Goal: Task Accomplishment & Management: Use online tool/utility

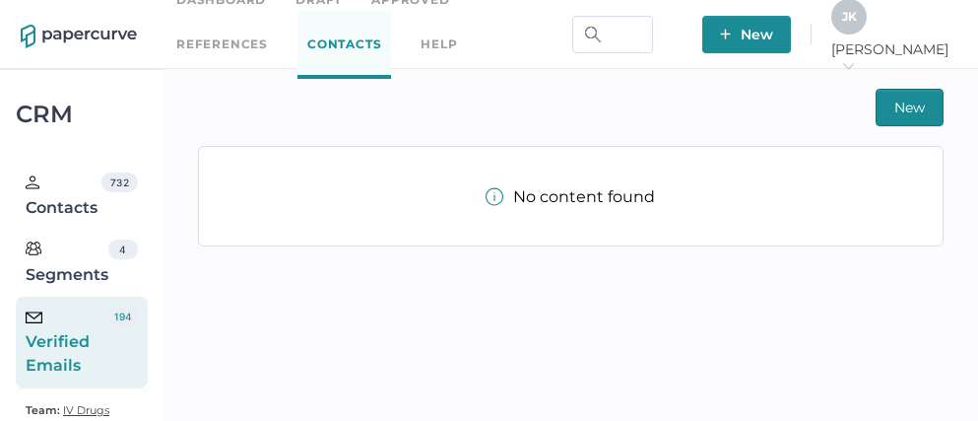
scroll to position [46, 0]
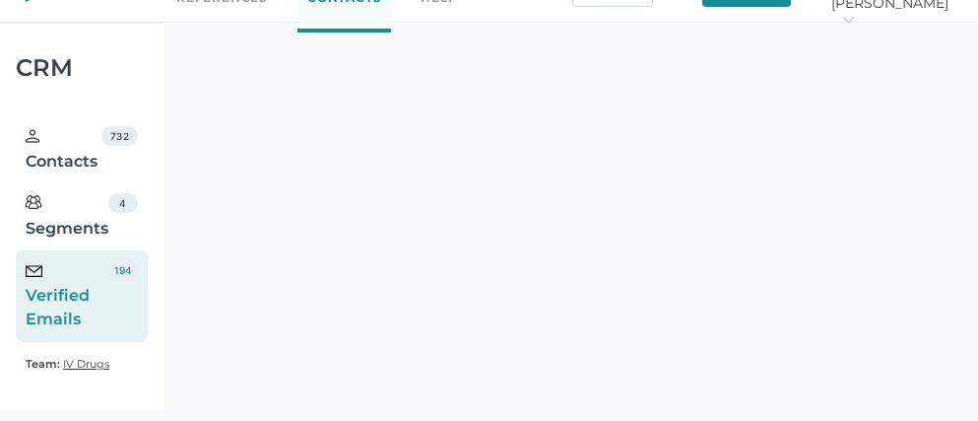
click at [83, 301] on div "Verified Emails" at bounding box center [68, 295] width 84 height 71
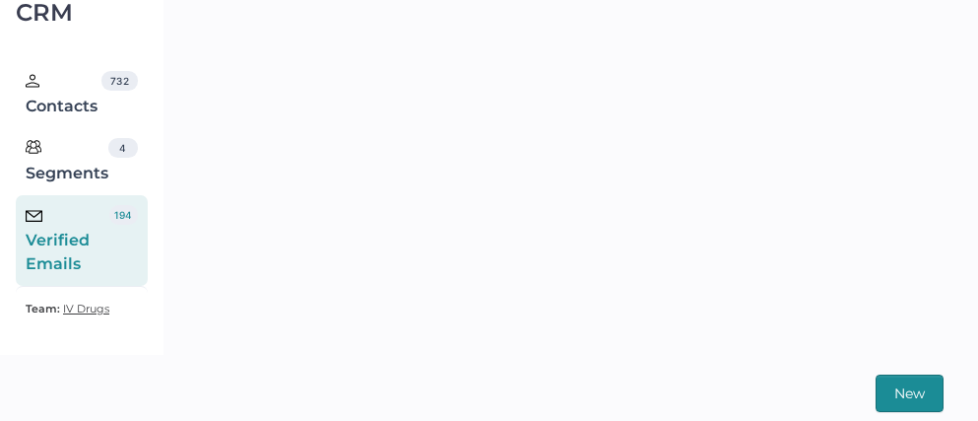
scroll to position [0, 0]
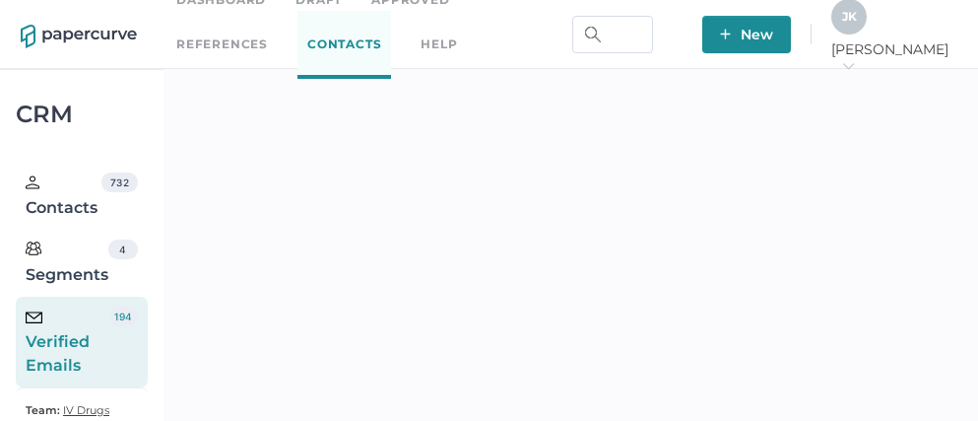
click at [867, 34] on div "J K" at bounding box center [848, 16] width 35 height 35
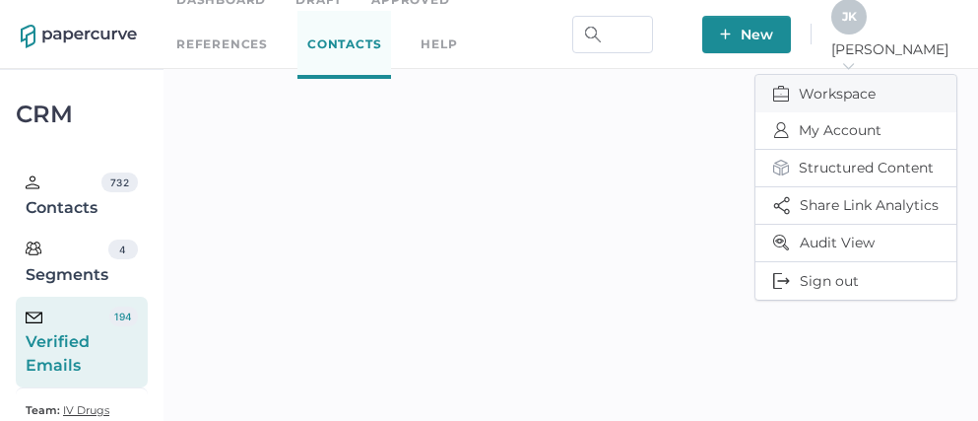
click at [848, 81] on span "Workspace" at bounding box center [855, 93] width 165 height 37
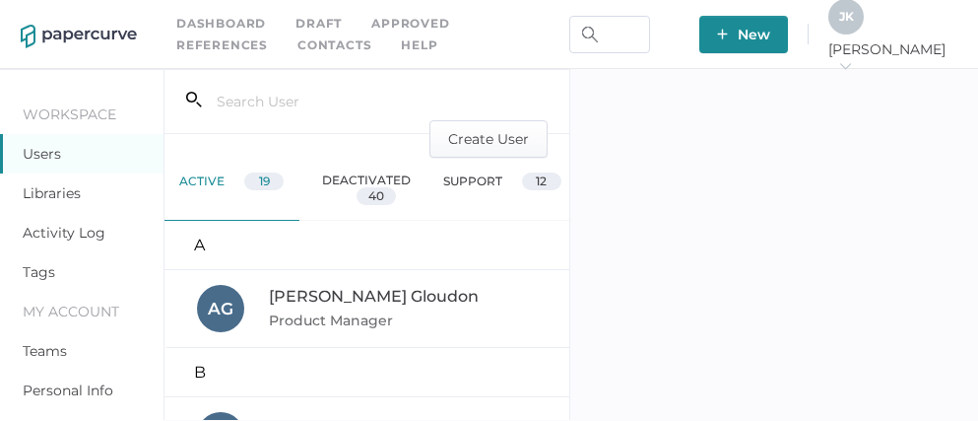
click at [75, 232] on link "Activity Log" at bounding box center [64, 233] width 83 height 18
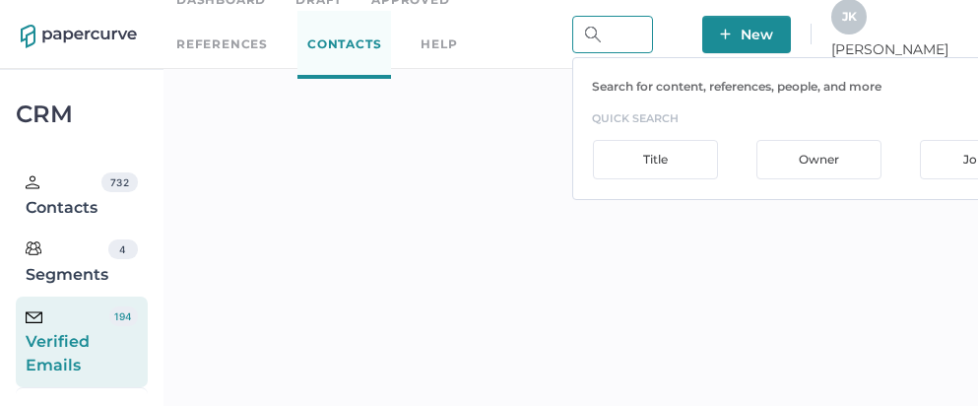
click at [653, 33] on input "text" at bounding box center [612, 34] width 81 height 37
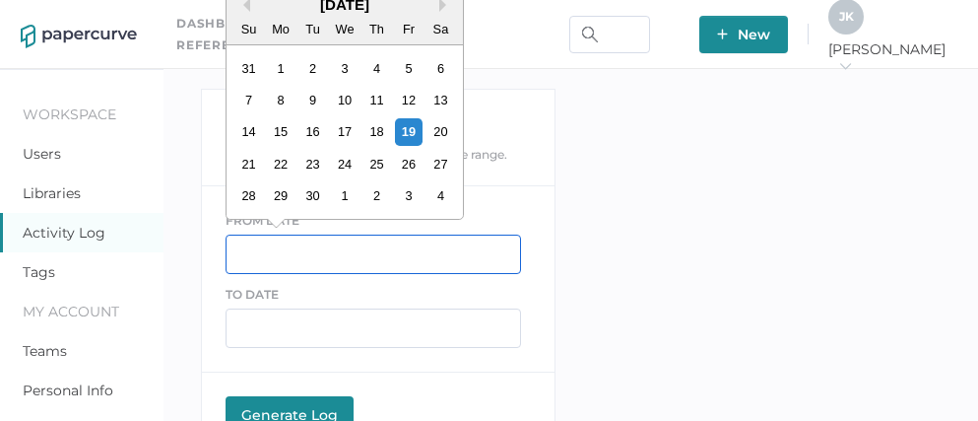
click at [289, 249] on input "text" at bounding box center [373, 253] width 295 height 39
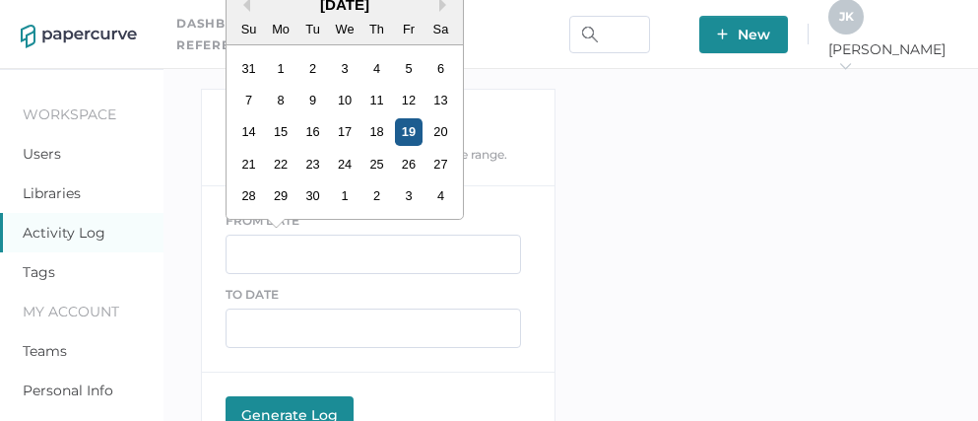
click at [401, 133] on div "19" at bounding box center [408, 131] width 27 height 27
type input "09/19/2025"
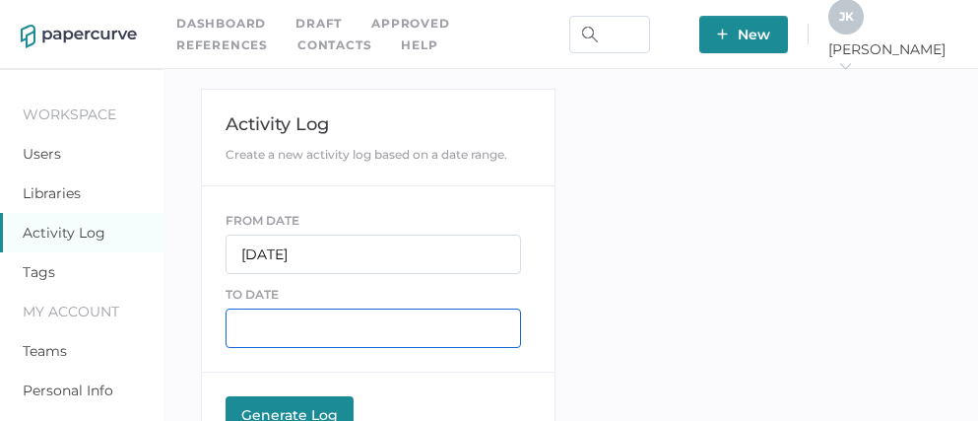
click at [271, 325] on input "text" at bounding box center [373, 327] width 295 height 39
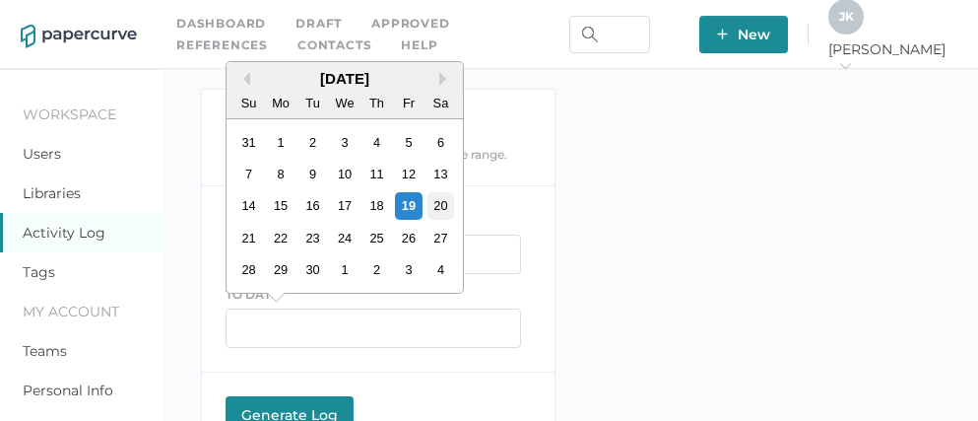
click at [433, 207] on div "20" at bounding box center [439, 205] width 27 height 27
type input "09/20/2025"
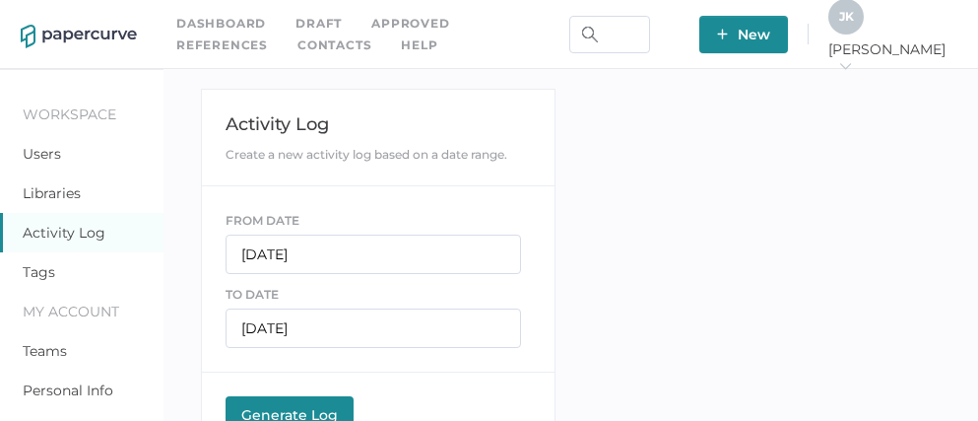
click at [286, 400] on button "Generate Log Processing" at bounding box center [290, 415] width 128 height 39
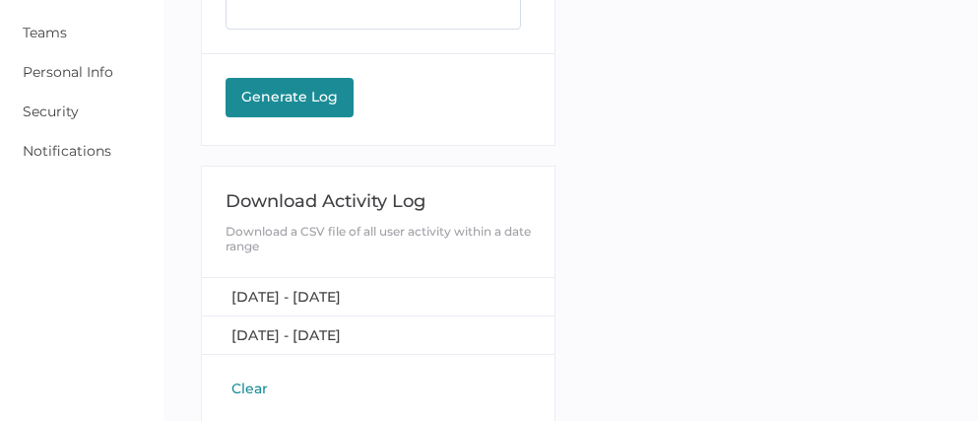
scroll to position [322, 0]
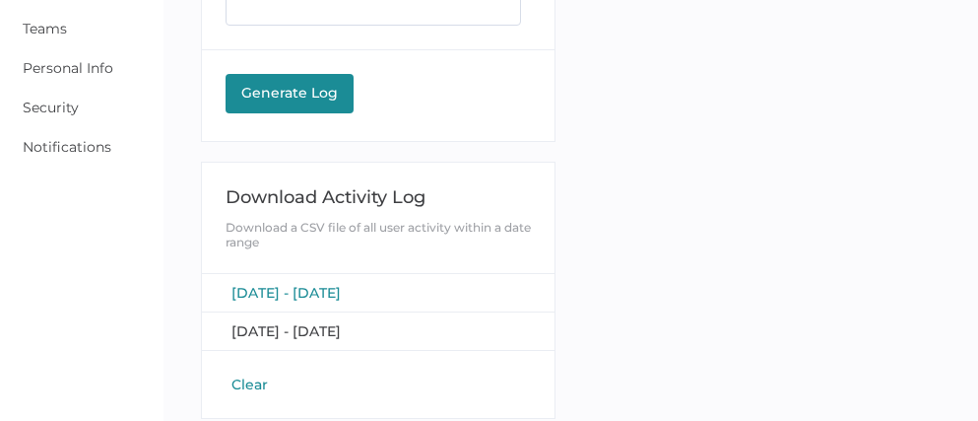
click at [341, 290] on span "[DATE] - [DATE]" at bounding box center [285, 293] width 109 height 18
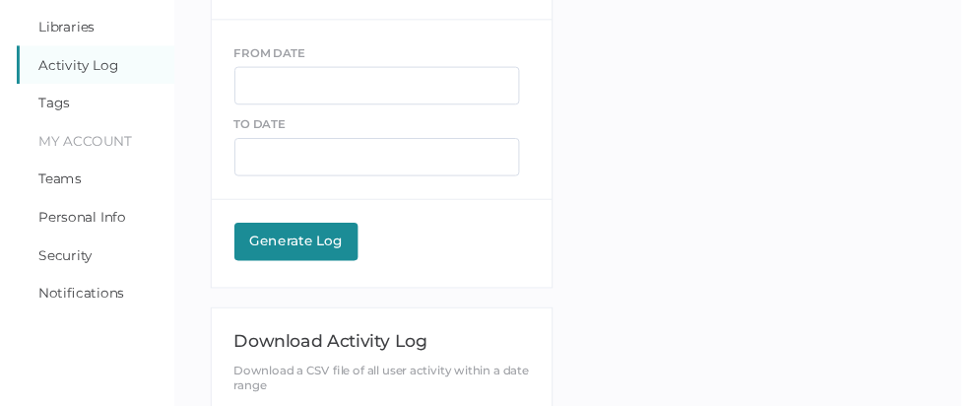
scroll to position [0, 0]
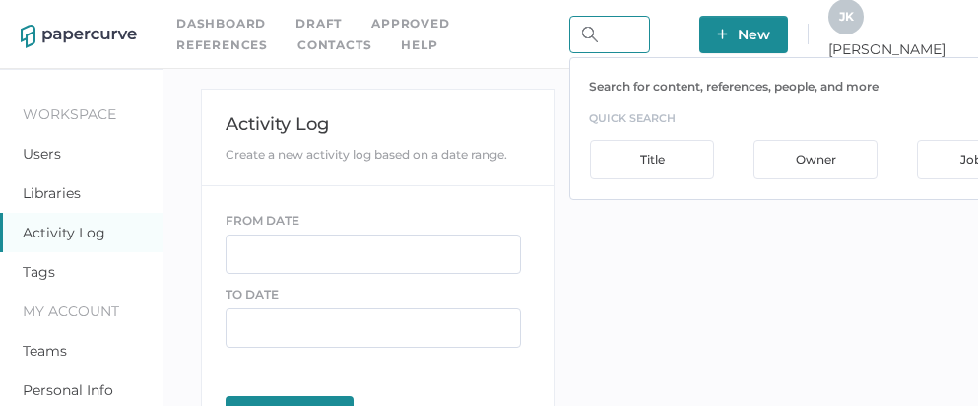
click at [650, 41] on input "text" at bounding box center [609, 34] width 81 height 37
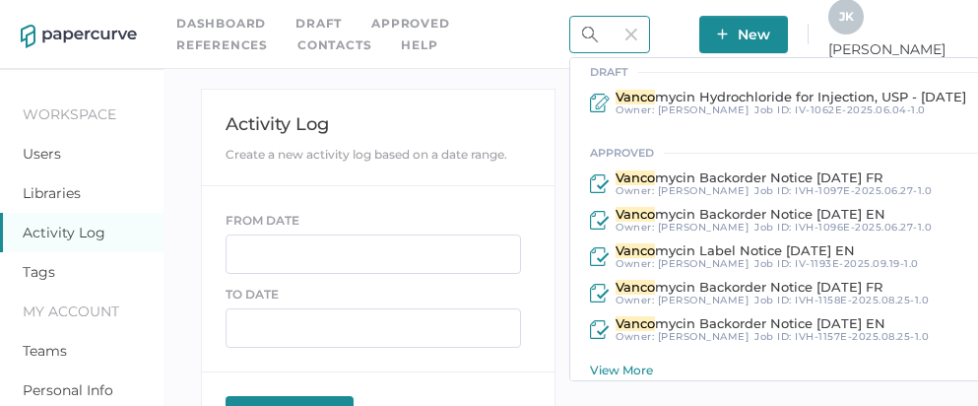
scroll to position [143, 0]
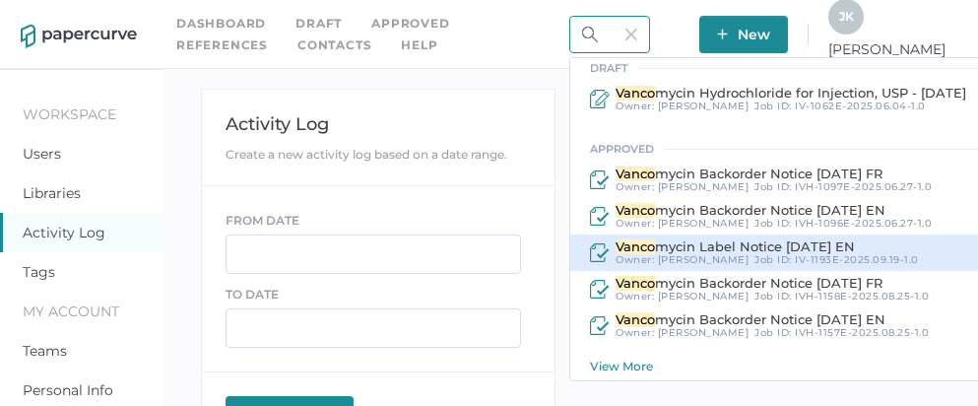
type input "vanco"
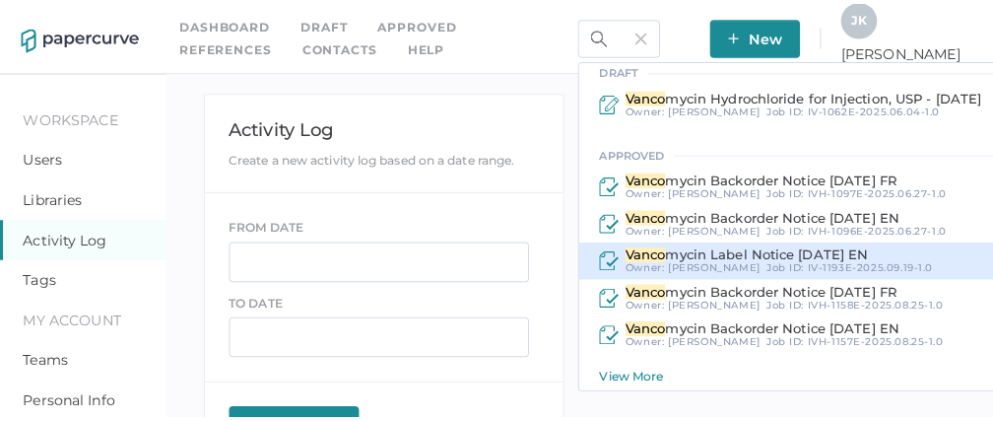
scroll to position [0, 0]
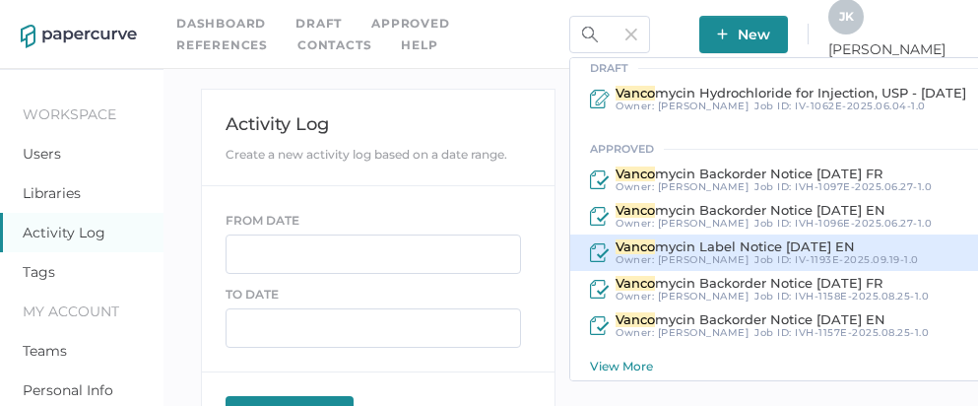
click at [787, 246] on span "mycin Label Notice [DATE] EN" at bounding box center [755, 246] width 200 height 16
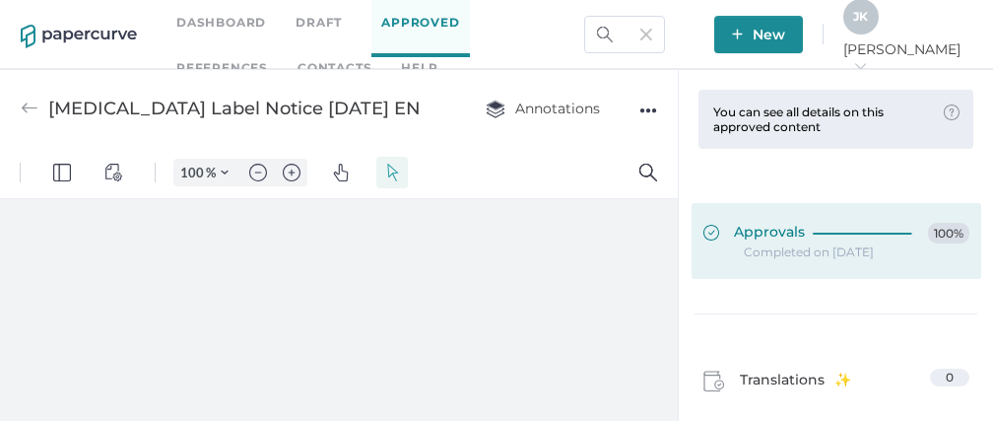
type input "111"
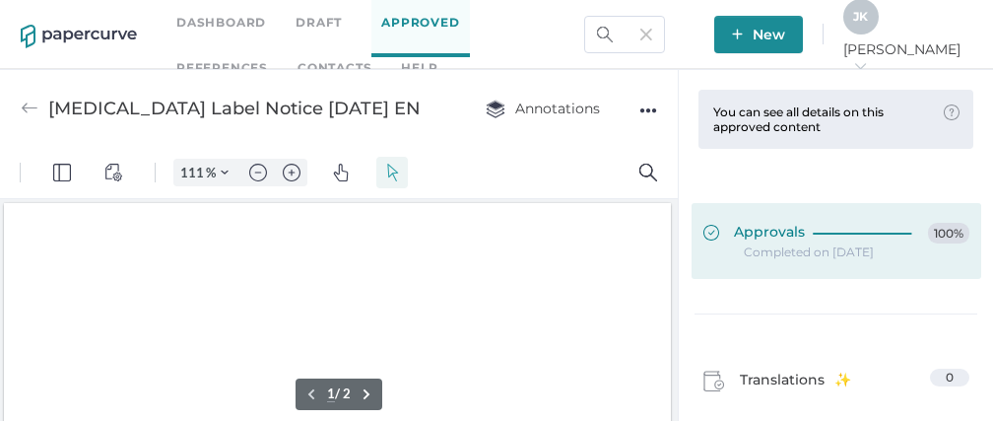
click at [779, 232] on span "Approvals" at bounding box center [753, 234] width 101 height 22
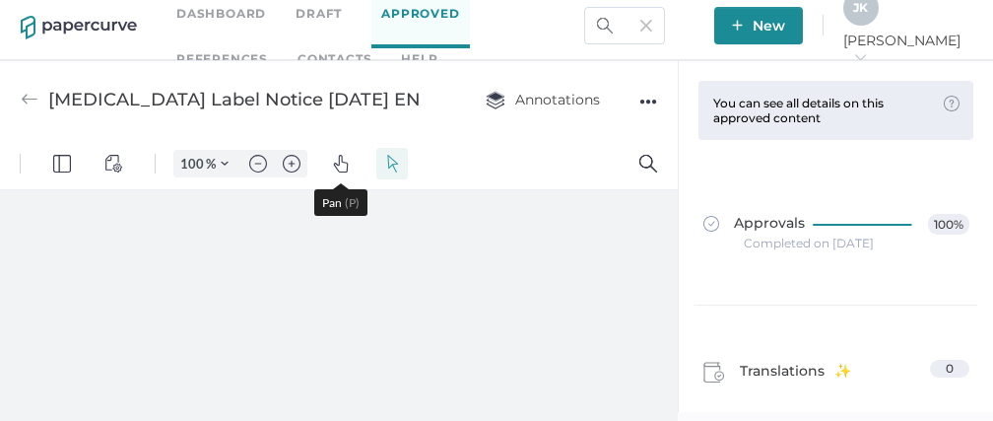
type input "111"
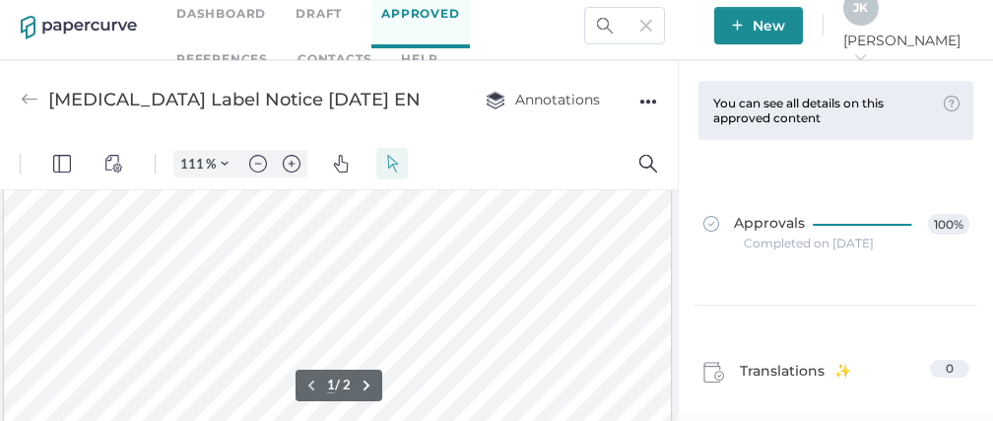
scroll to position [285, 0]
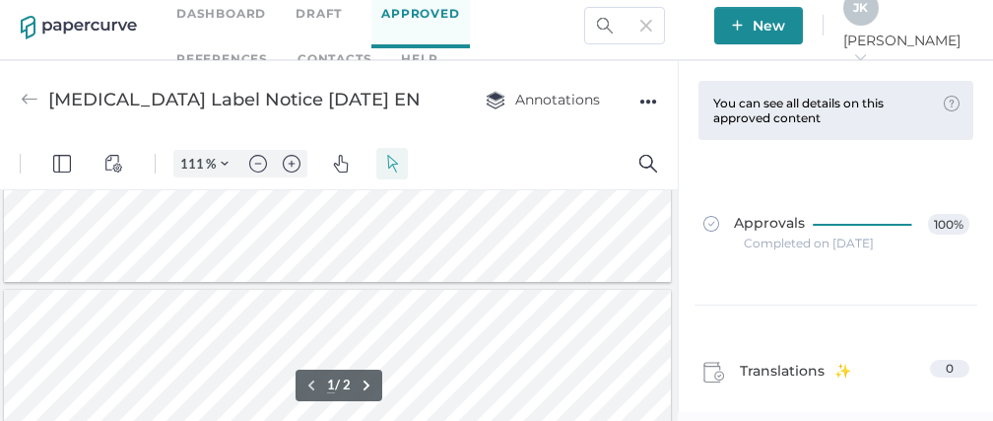
type input "2"
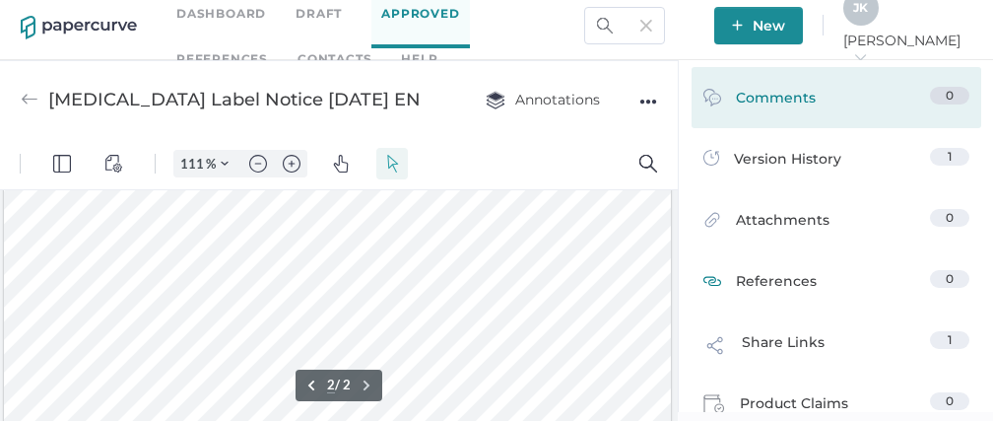
scroll to position [336, 0]
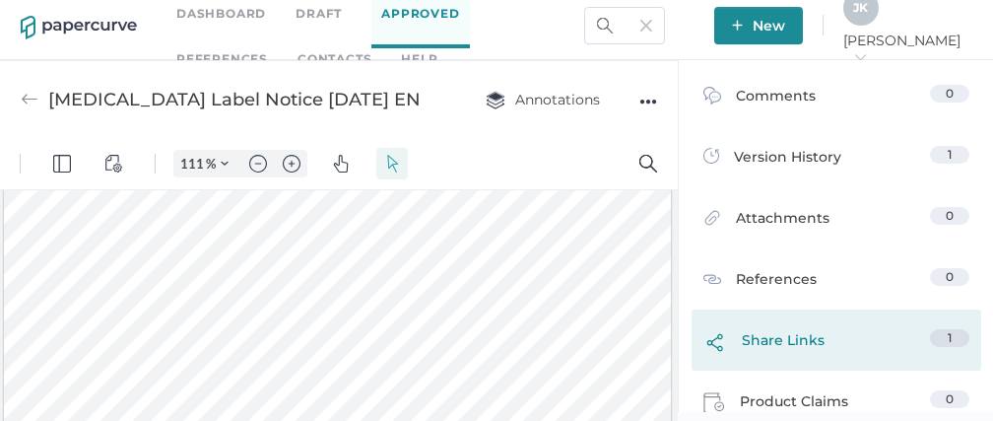
click at [782, 341] on span "Share Links" at bounding box center [783, 345] width 83 height 32
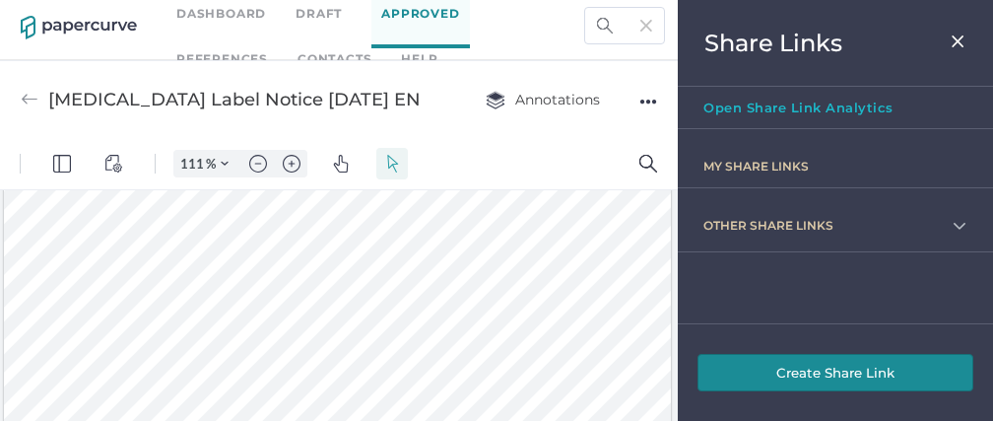
click at [767, 230] on div "other share links" at bounding box center [768, 228] width 130 height 20
click at [951, 227] on img at bounding box center [959, 226] width 16 height 16
click at [960, 43] on img at bounding box center [957, 41] width 17 height 16
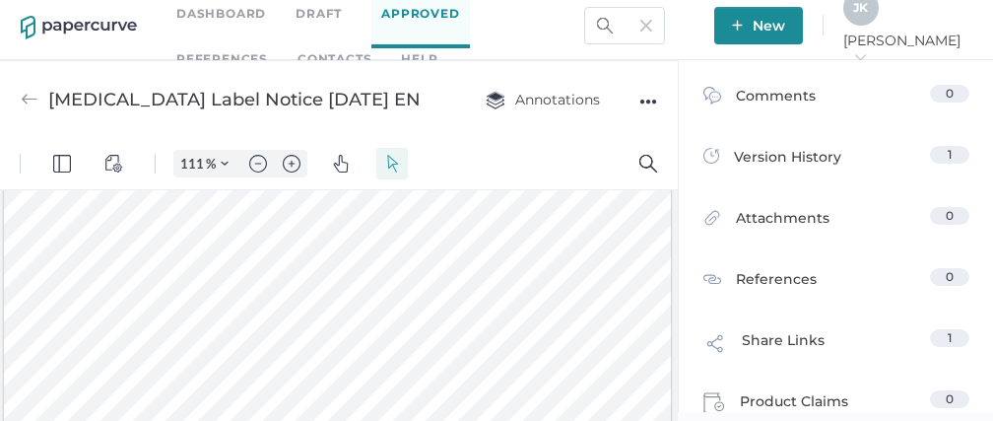
scroll to position [0, 0]
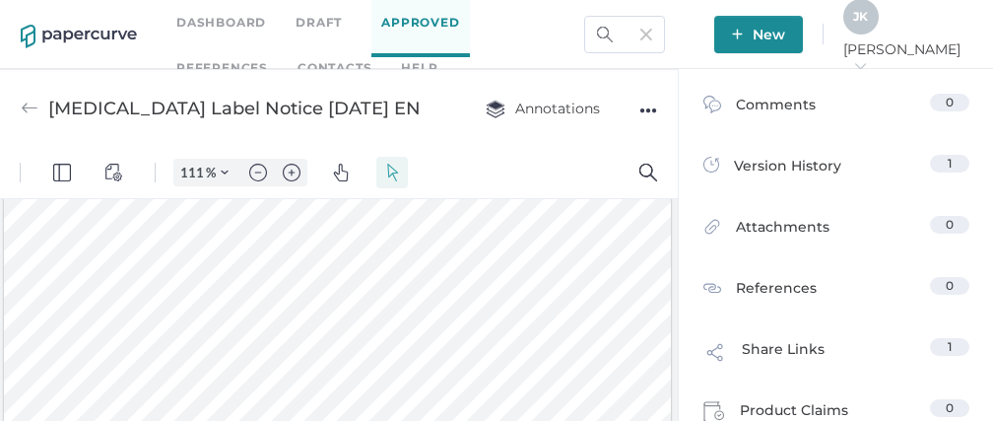
click at [297, 62] on link "Contacts" at bounding box center [334, 68] width 74 height 22
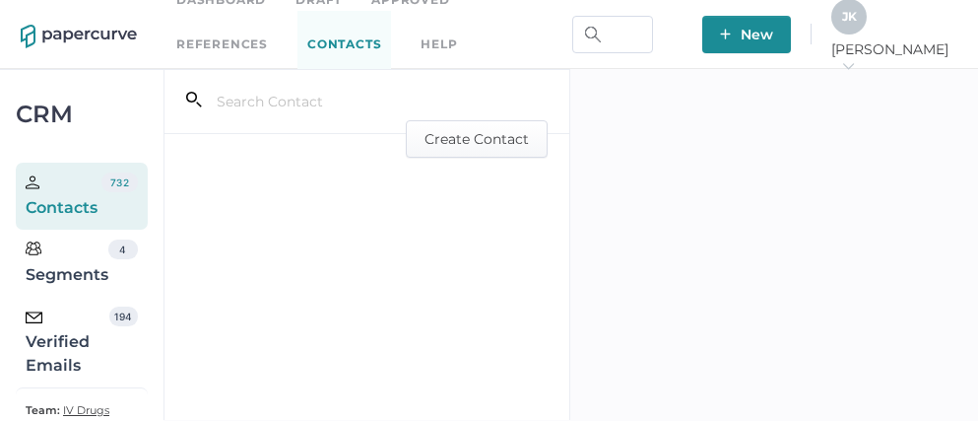
click at [71, 343] on div "Verified Emails" at bounding box center [68, 341] width 84 height 71
